Goal: Task Accomplishment & Management: Manage account settings

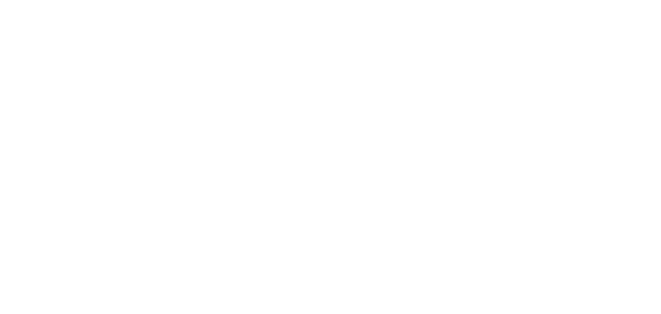
select select "*"
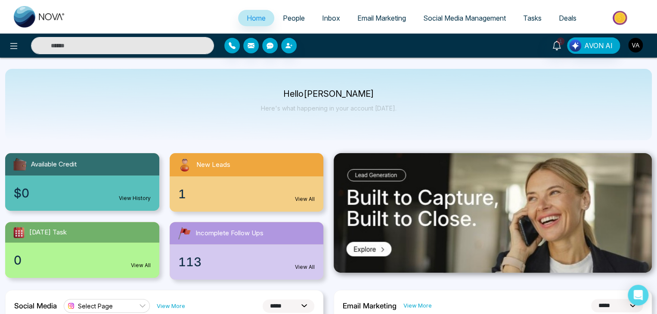
click at [636, 39] on img "button" at bounding box center [635, 45] width 15 height 15
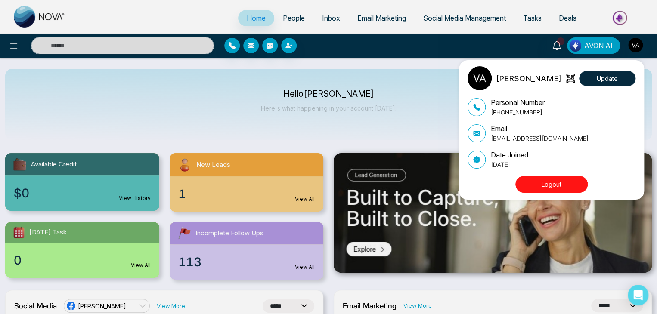
click at [554, 179] on button "Logout" at bounding box center [551, 184] width 72 height 17
